Goal: Task Accomplishment & Management: Manage account settings

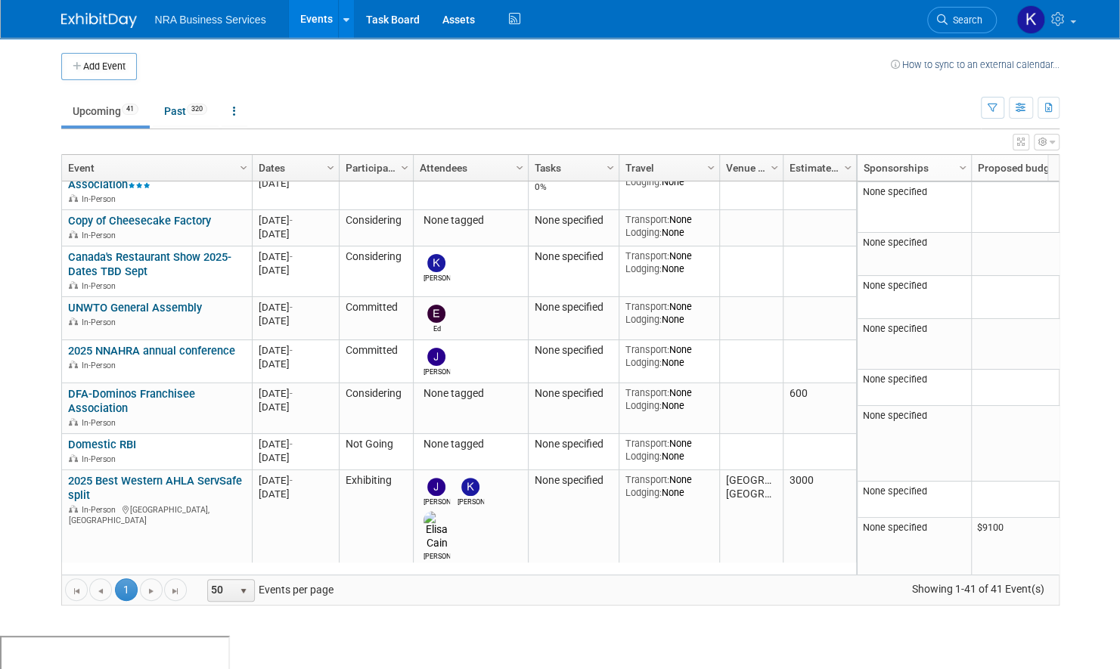
scroll to position [566, 0]
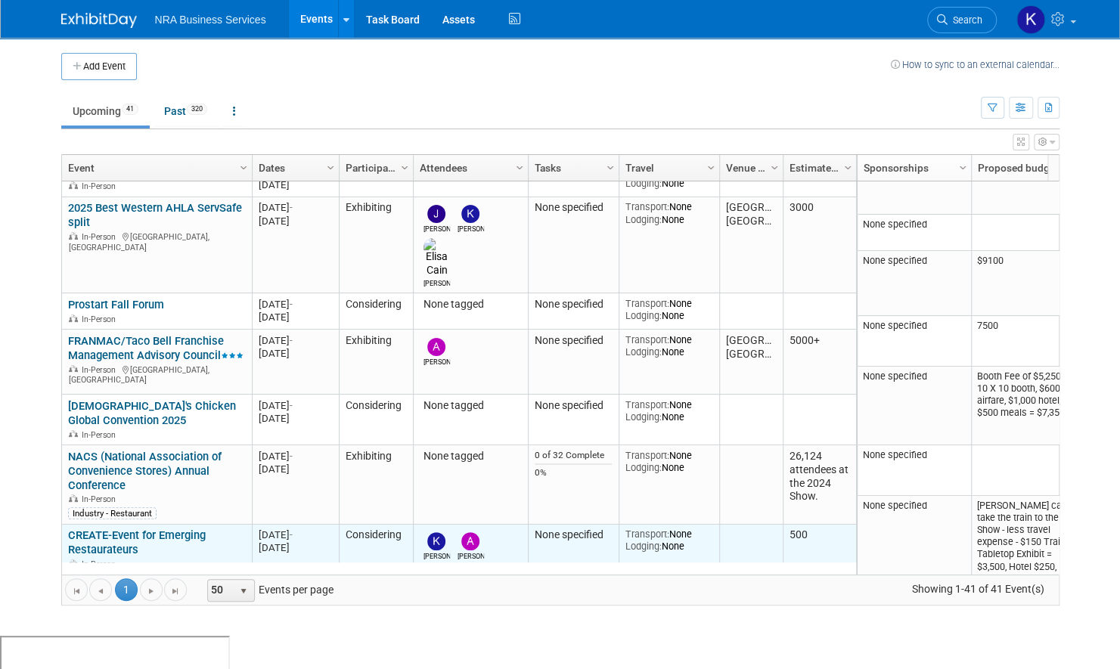
click at [116, 529] on link "CREATE-Event for Emerging Restaurateurs" at bounding box center [137, 543] width 138 height 28
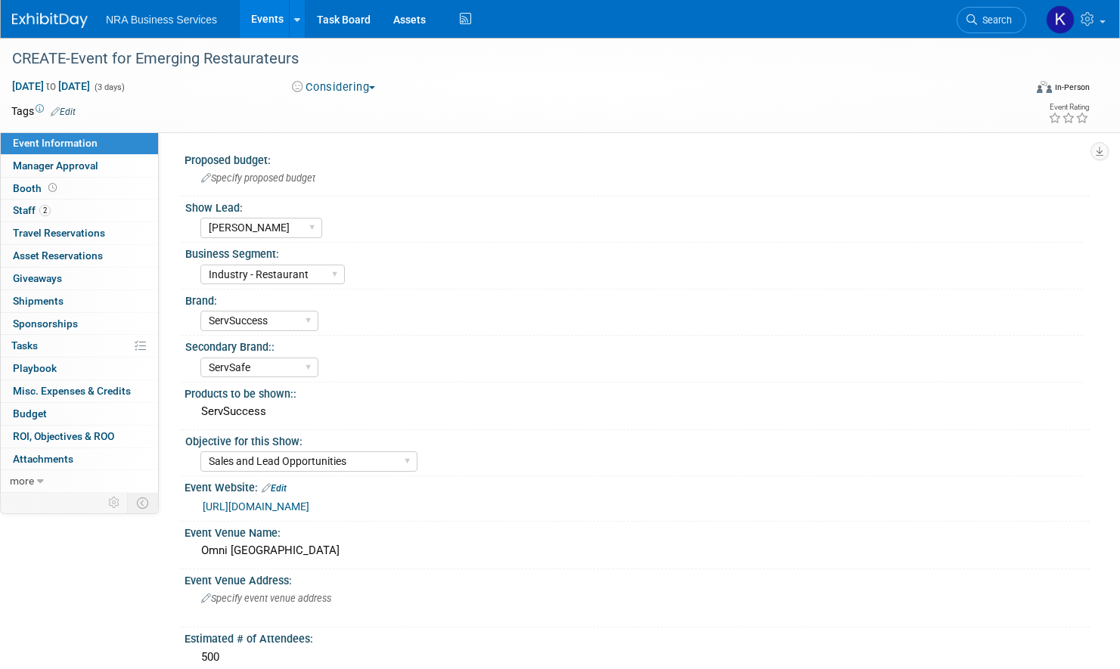
select select "[PERSON_NAME]"
select select "Industry - Restaurant"
select select "ServSuccess"
select select "ServSafe"
select select "Sales and Lead Opportunities"
